Goal: Transaction & Acquisition: Purchase product/service

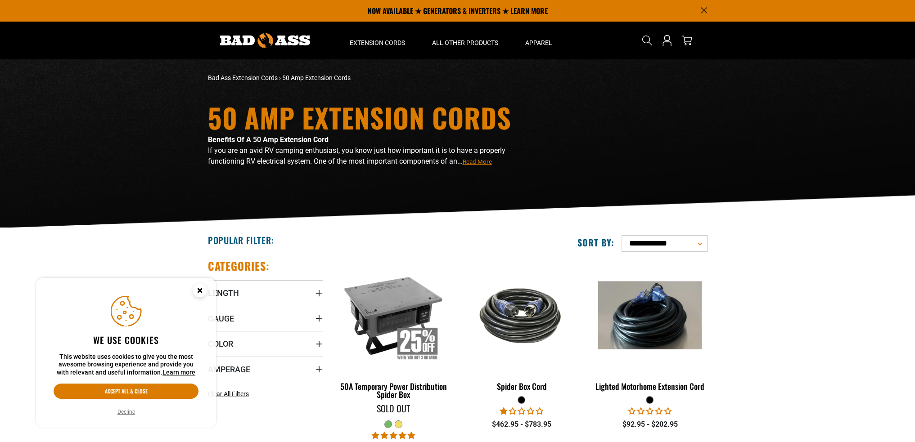
scroll to position [1, 0]
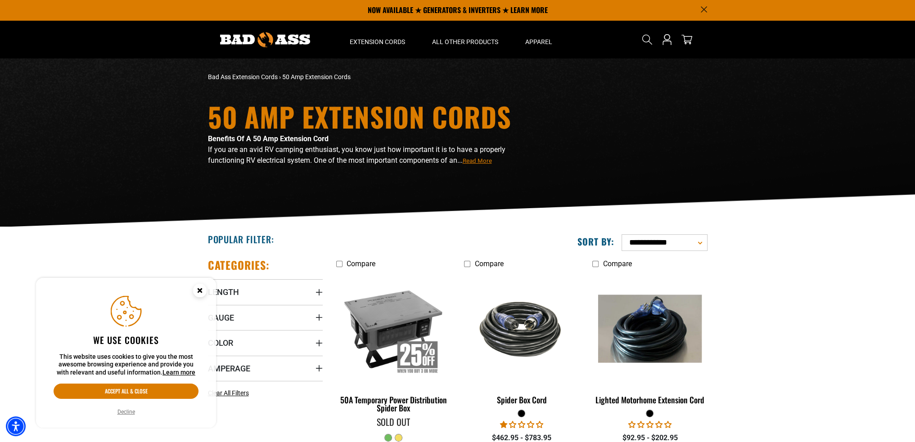
click at [202, 286] on circle "Cookie Consent" at bounding box center [199, 290] width 13 height 13
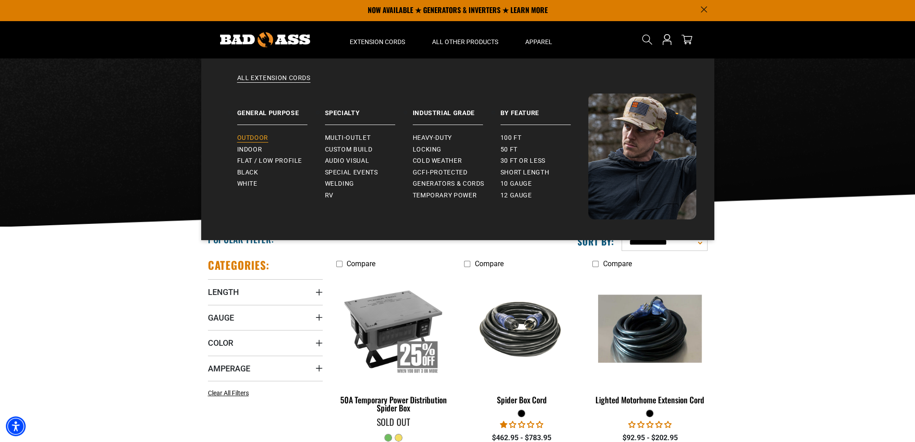
click at [260, 139] on span "Outdoor" at bounding box center [252, 138] width 31 height 8
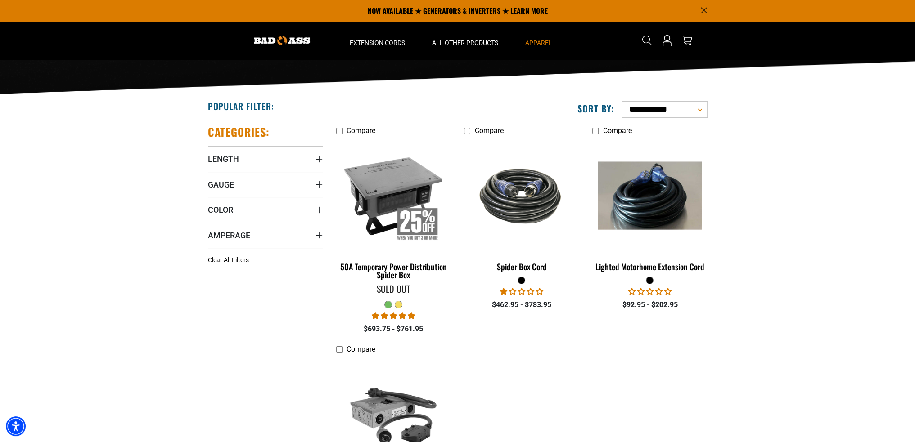
scroll to position [123, 0]
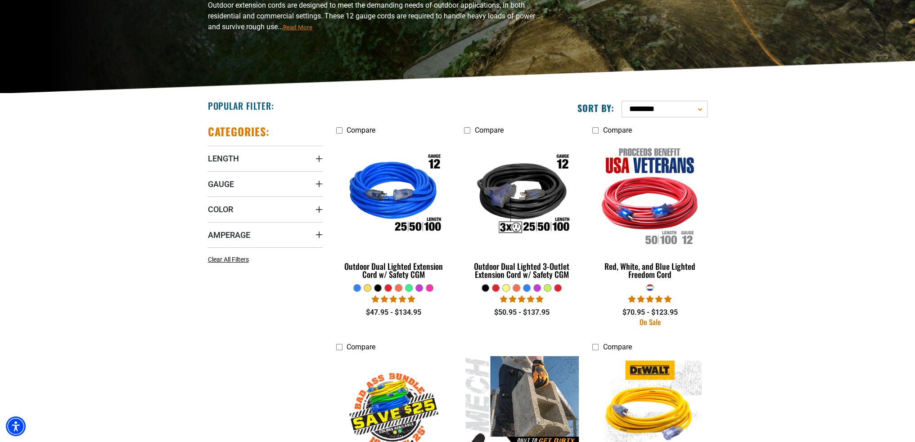
scroll to position [162, 0]
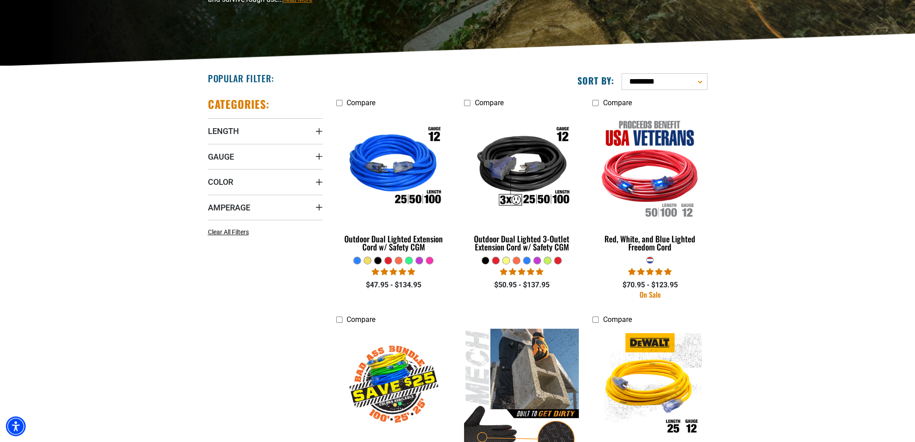
click at [857, 220] on section "**********" at bounding box center [457, 414] width 915 height 696
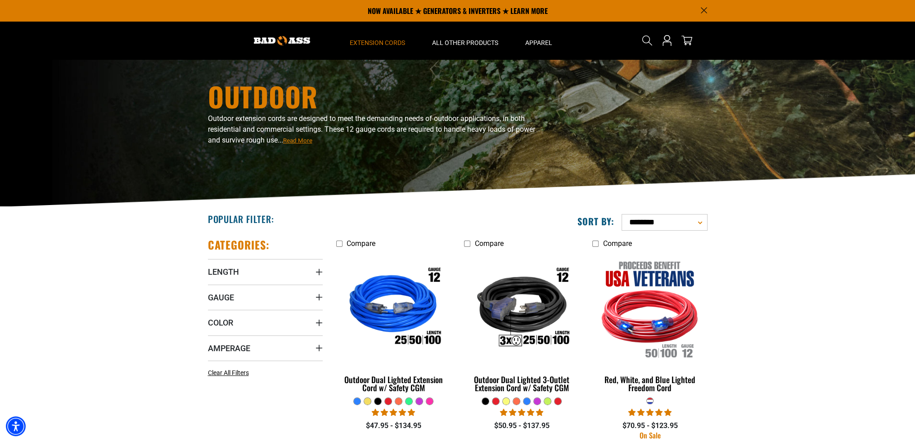
scroll to position [0, 0]
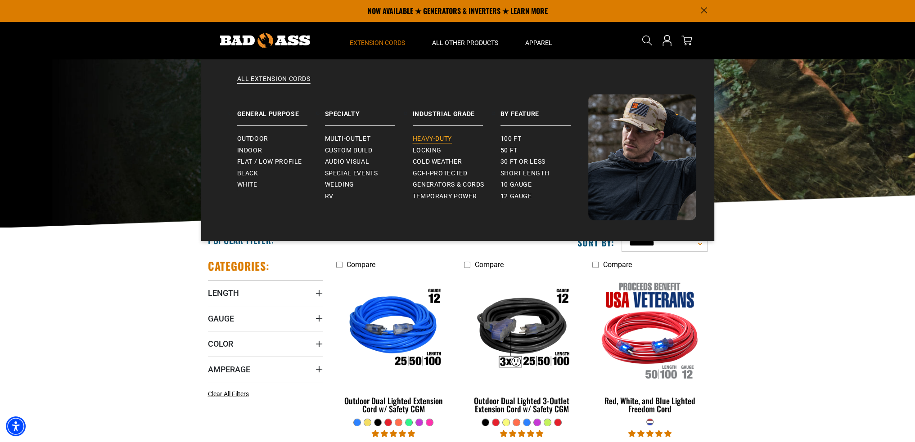
click at [435, 136] on span "Heavy-Duty" at bounding box center [432, 139] width 39 height 8
click at [511, 184] on span "10 gauge" at bounding box center [515, 185] width 31 height 8
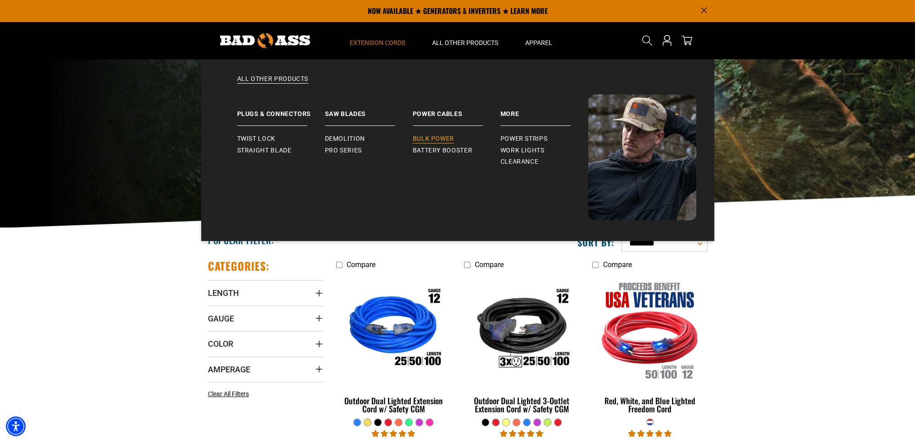
click at [425, 140] on span "Bulk Power" at bounding box center [433, 139] width 41 height 8
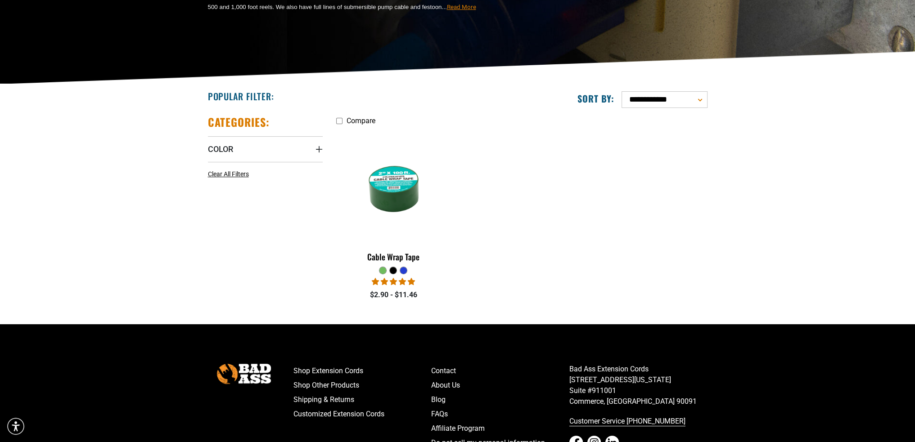
scroll to position [137, 0]
